Goal: Task Accomplishment & Management: Manage account settings

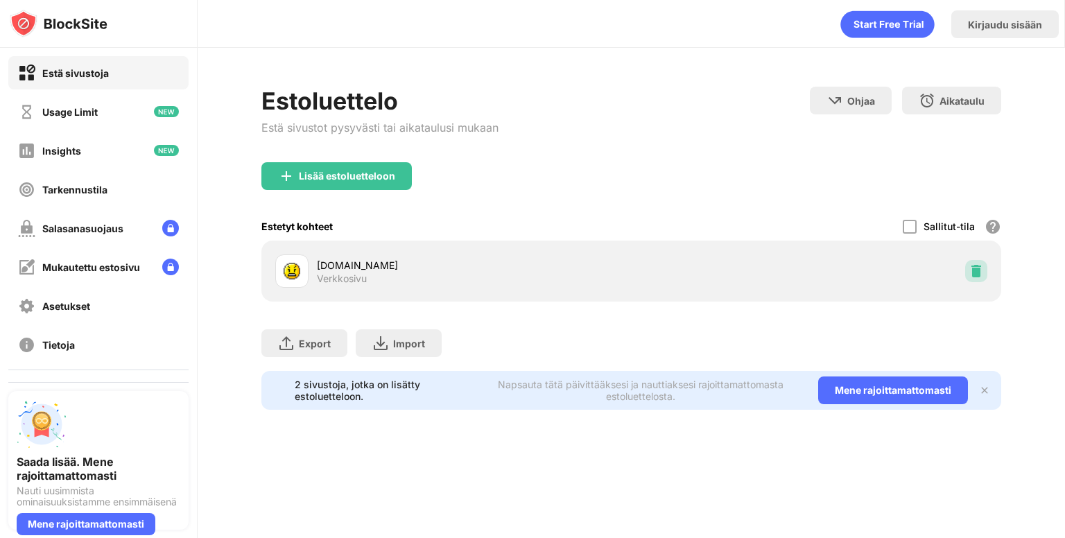
click at [969, 272] on img at bounding box center [976, 271] width 14 height 14
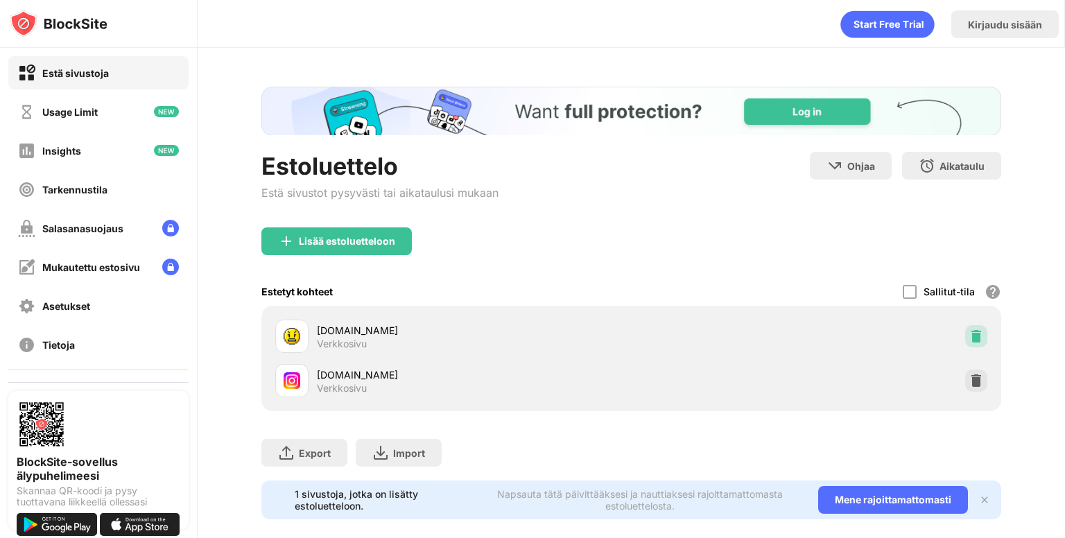
click at [971, 340] on img at bounding box center [976, 336] width 14 height 14
